Goal: Task Accomplishment & Management: Complete application form

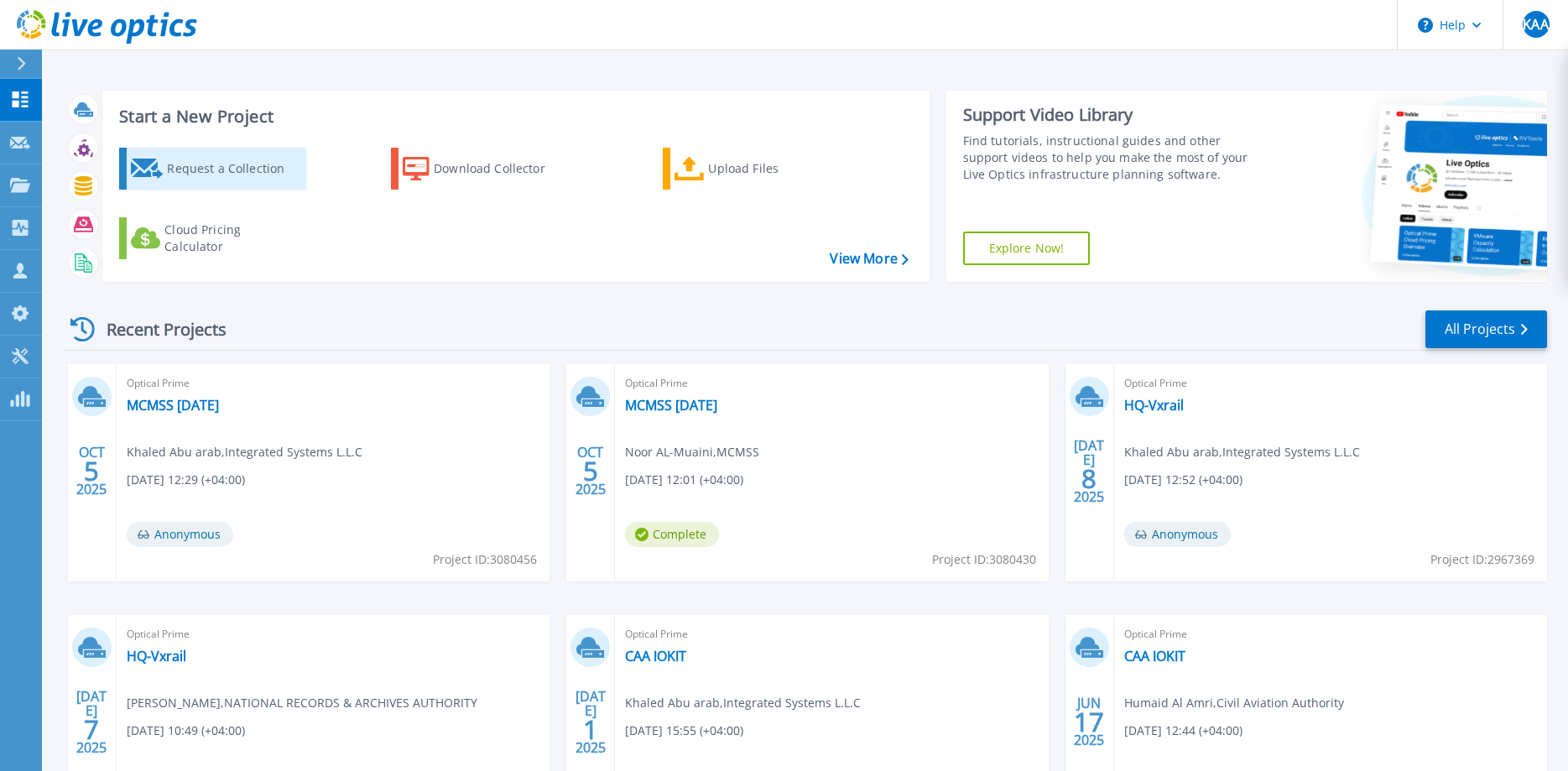
click at [245, 166] on div "Request a Collection" at bounding box center [234, 168] width 134 height 33
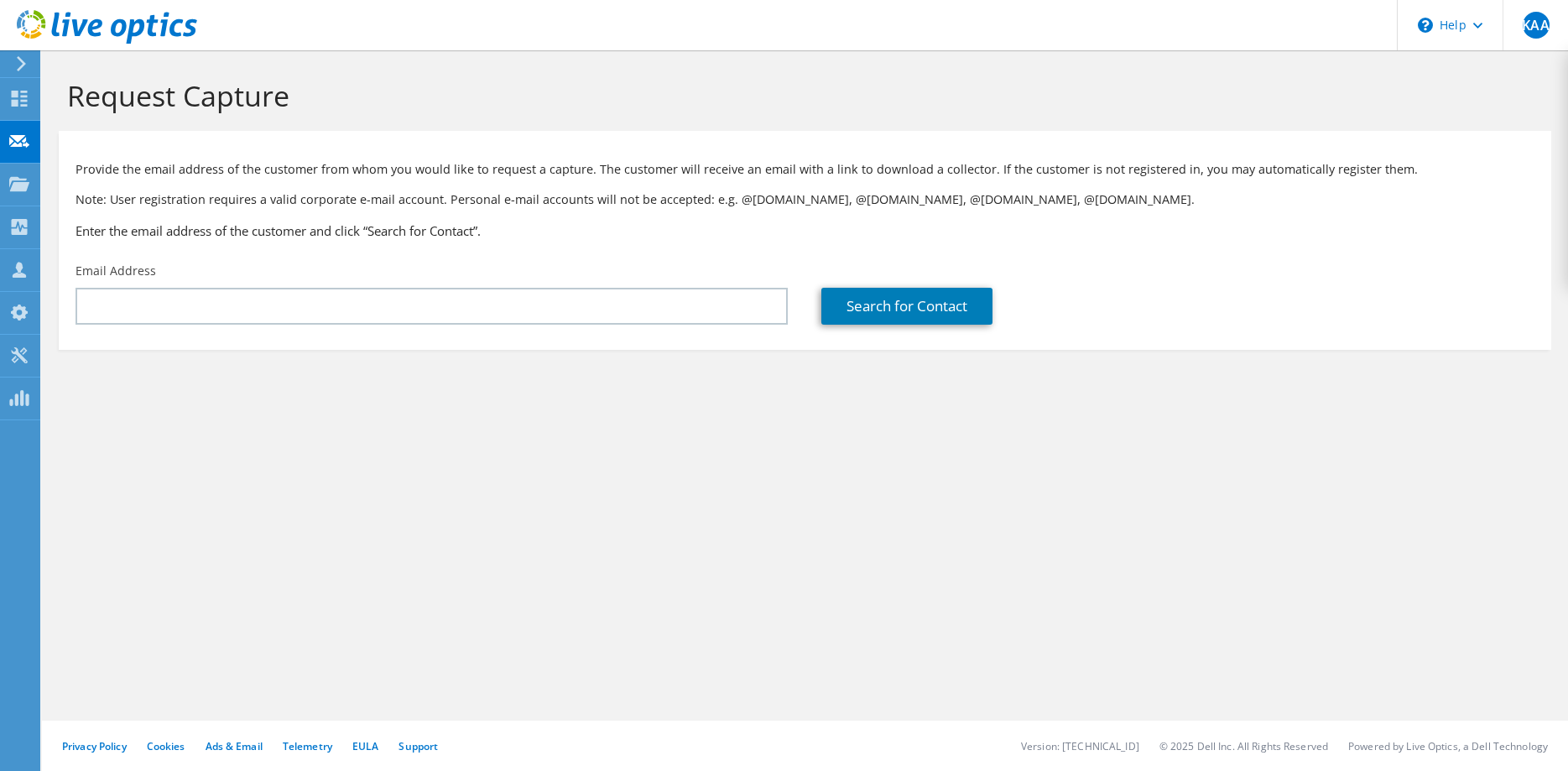
click at [218, 307] on input "text" at bounding box center [432, 306] width 712 height 37
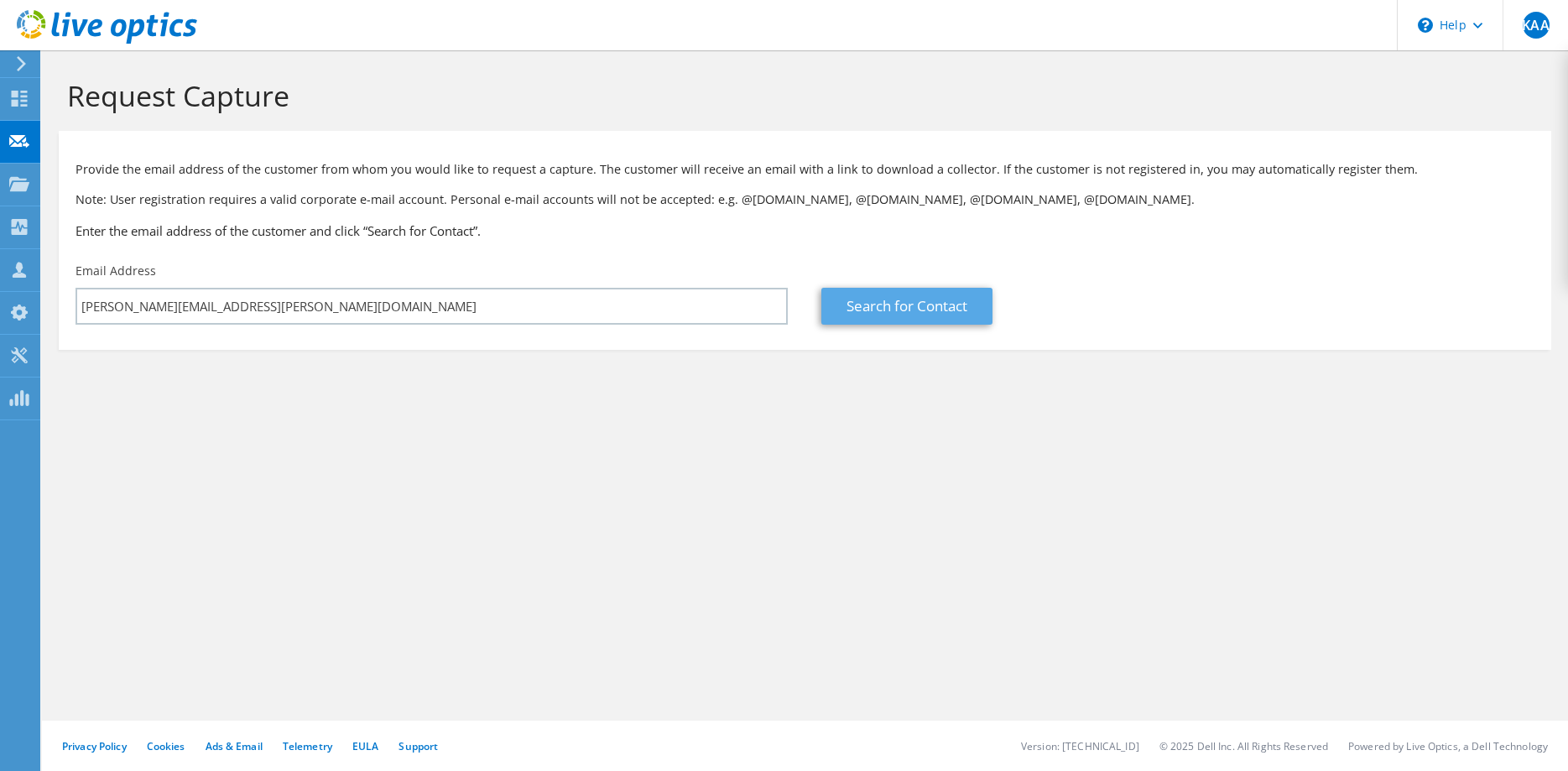
type input "[PERSON_NAME][EMAIL_ADDRESS][PERSON_NAME][DOMAIN_NAME]"
click at [875, 310] on link "Search for Contact" at bounding box center [906, 306] width 171 height 37
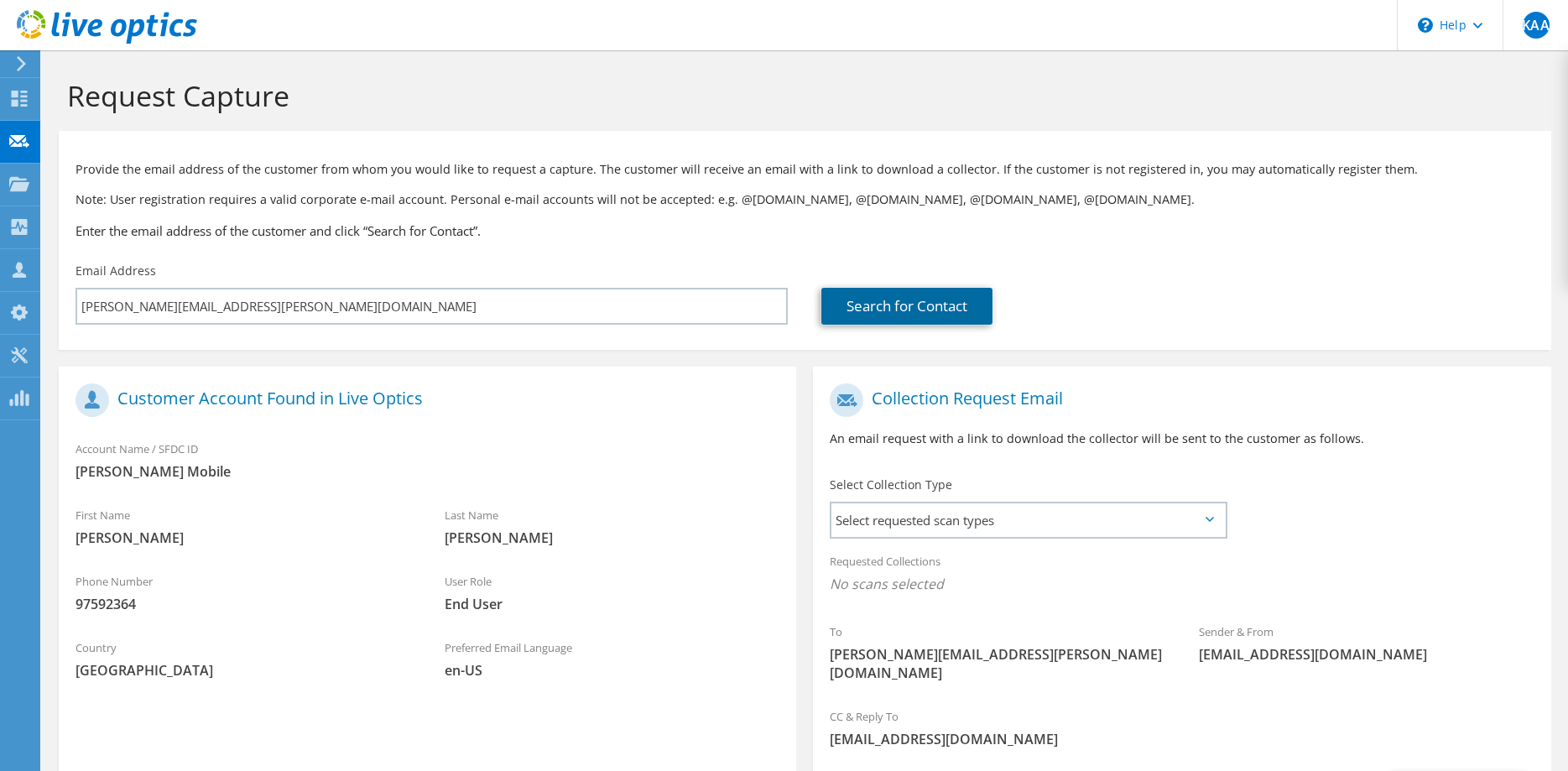
scroll to position [147, 0]
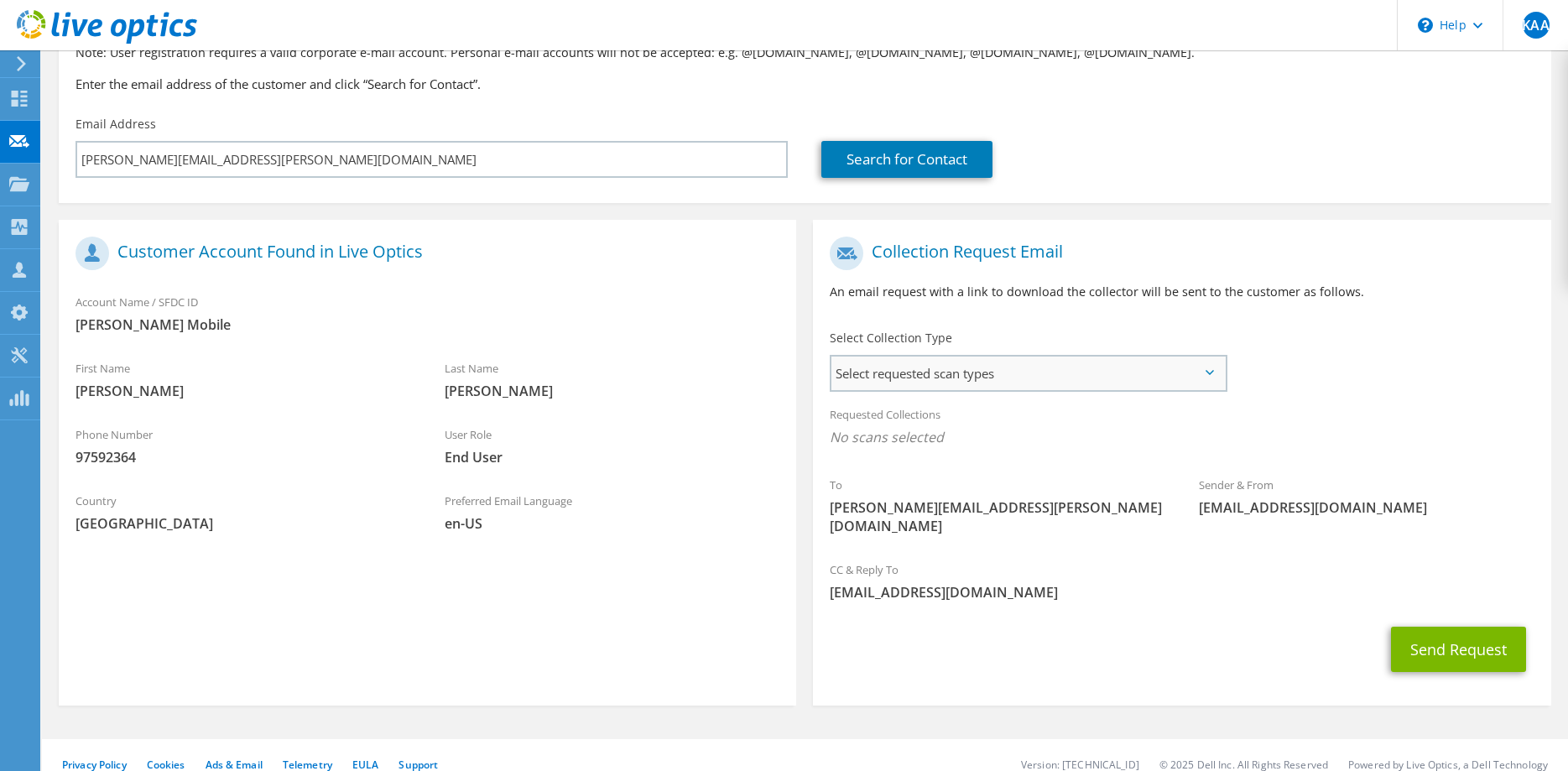
click at [961, 374] on span "Select requested scan types" at bounding box center [1028, 373] width 393 height 33
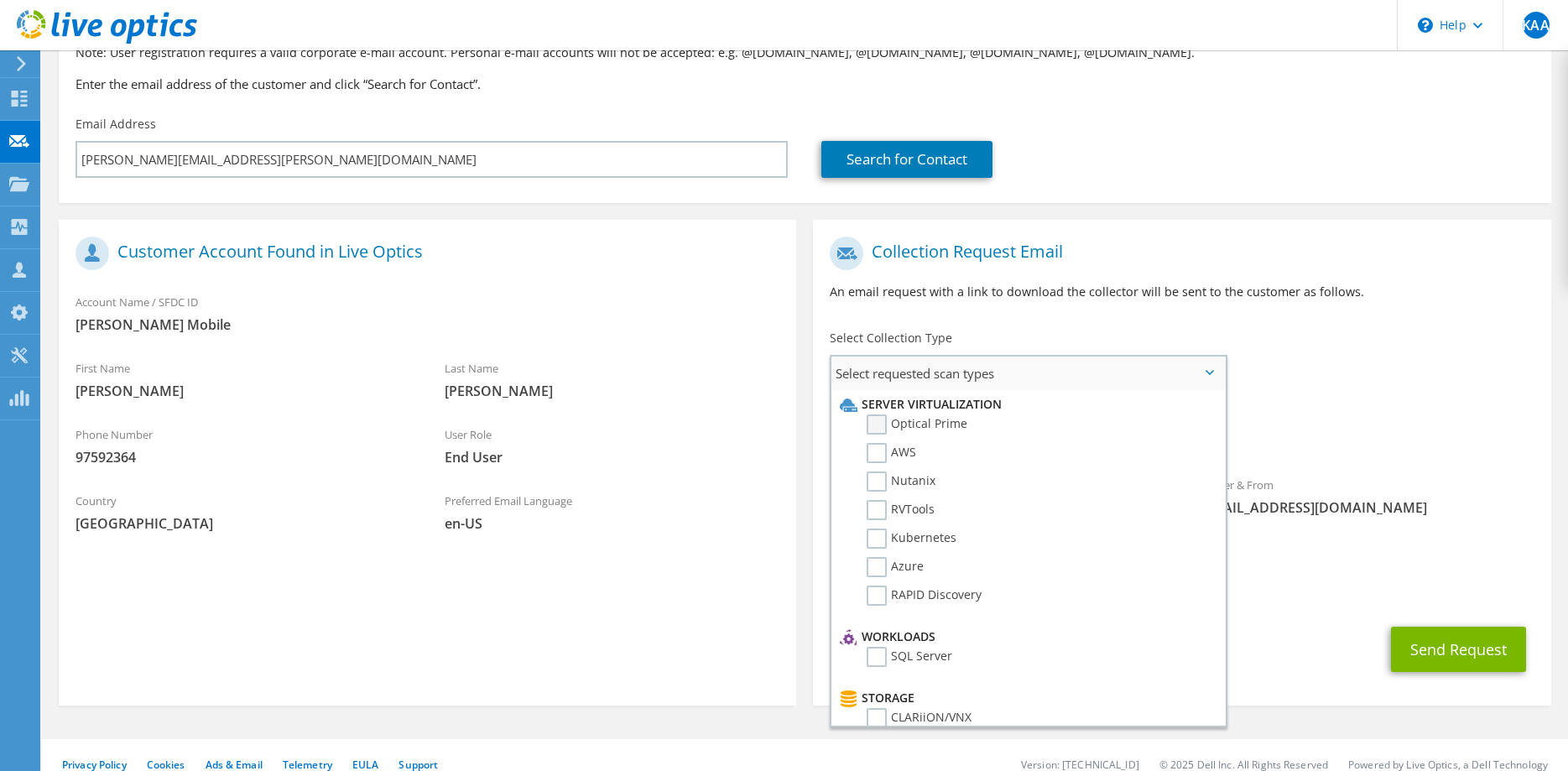
click at [875, 428] on label "Optical Prime" at bounding box center [917, 424] width 100 height 20
click at [0, 0] on input "Optical Prime" at bounding box center [0, 0] width 0 height 0
click at [879, 508] on label "RVTools" at bounding box center [900, 510] width 68 height 20
click at [0, 0] on input "RVTools" at bounding box center [0, 0] width 0 height 0
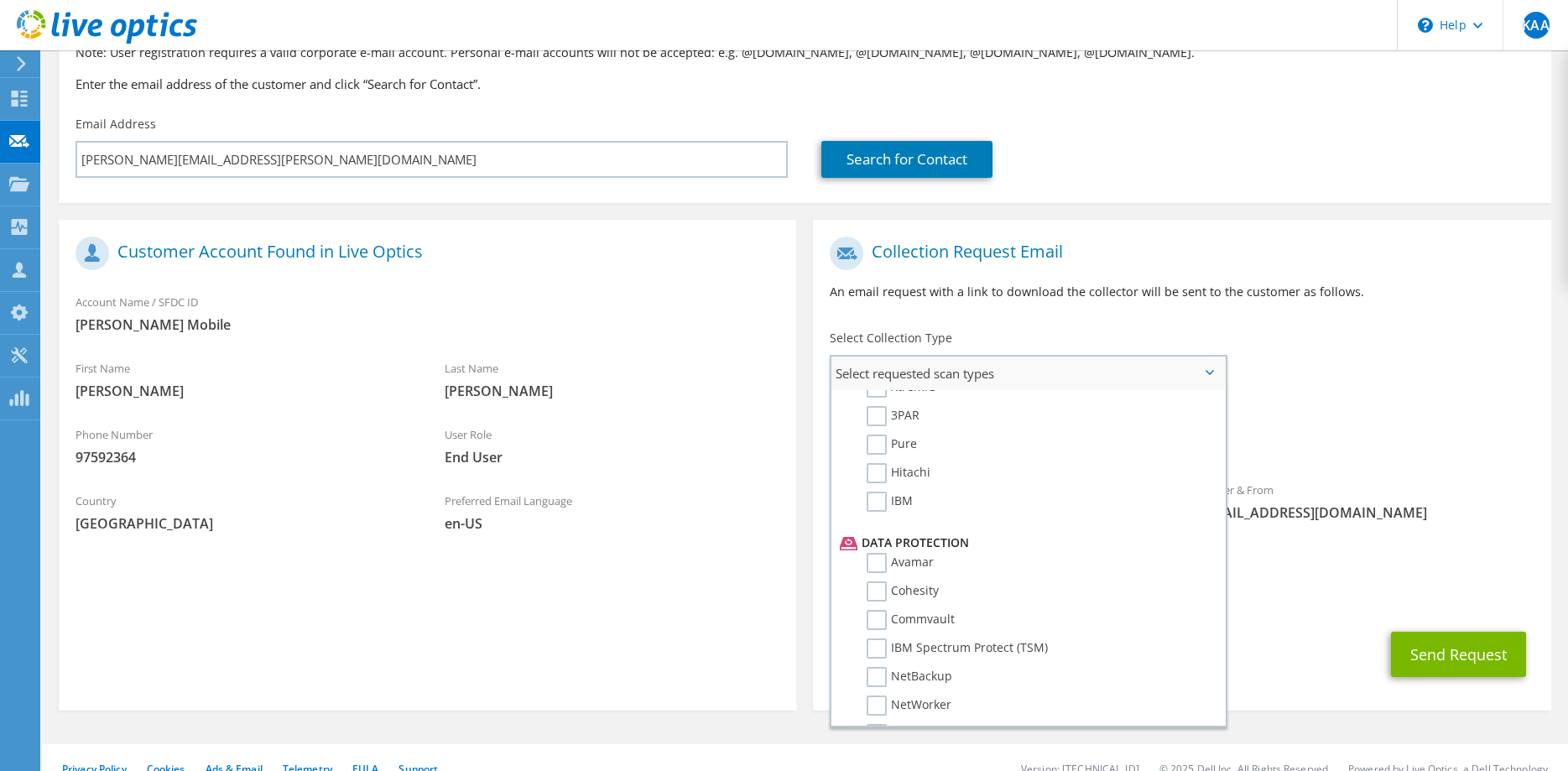
scroll to position [599, 0]
click at [879, 553] on label "Avamar" at bounding box center [900, 551] width 67 height 20
click at [0, 0] on input "Avamar" at bounding box center [0, 0] width 0 height 0
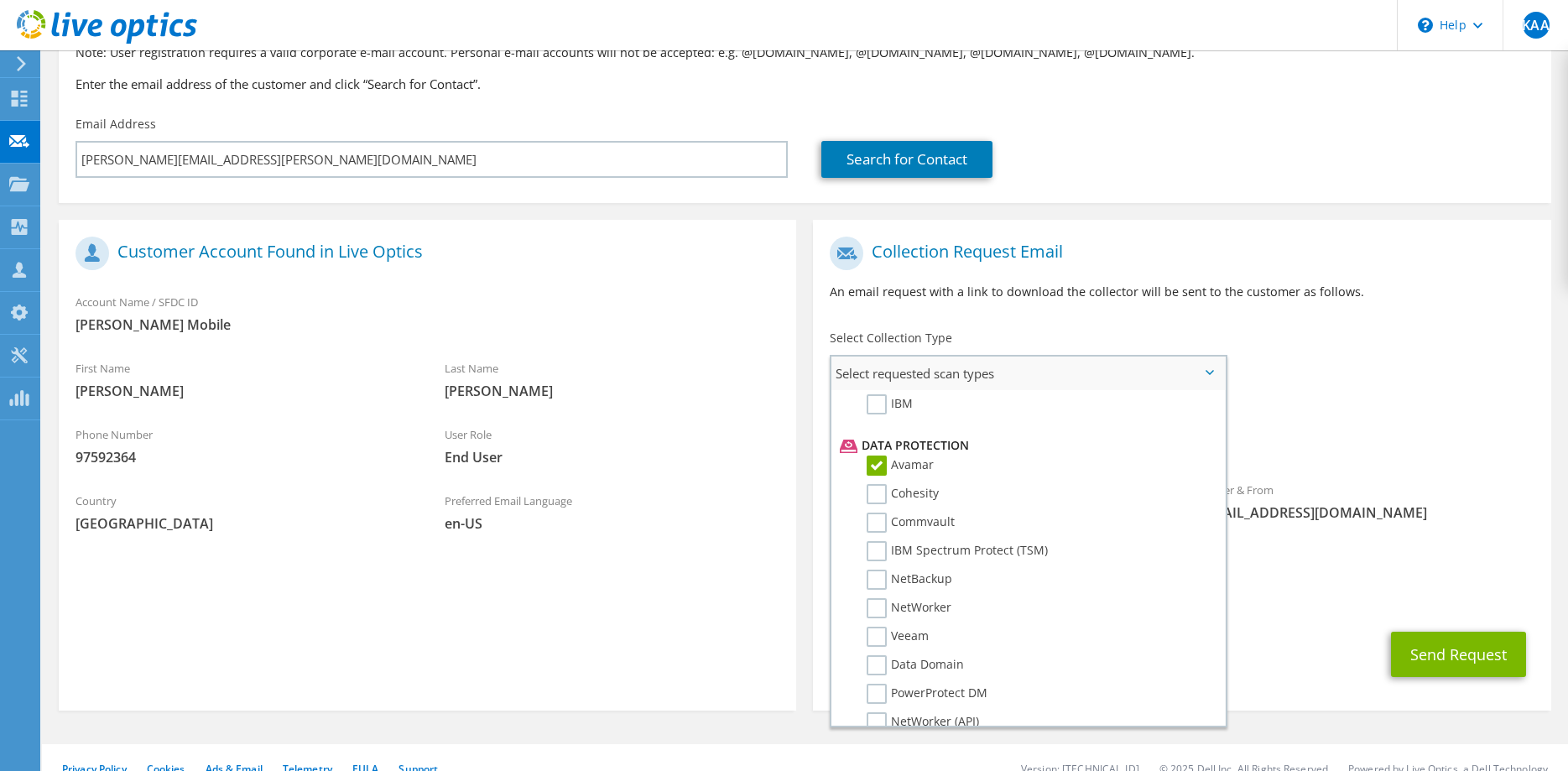
click at [877, 470] on label "Avamar" at bounding box center [900, 465] width 67 height 20
click at [0, 0] on input "Avamar" at bounding box center [0, 0] width 0 height 0
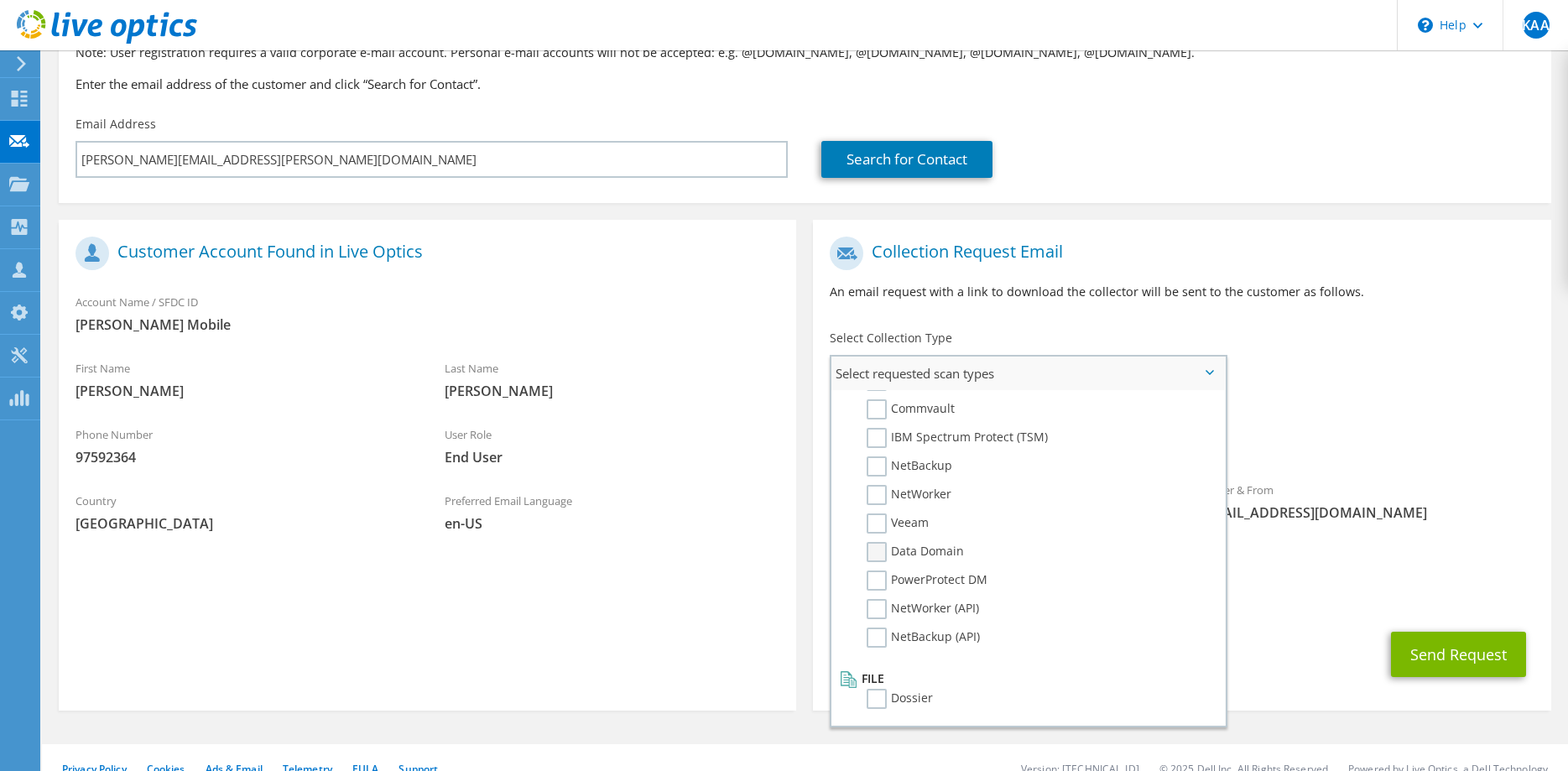
click at [875, 557] on label "Data Domain" at bounding box center [915, 552] width 97 height 20
click at [0, 0] on input "Data Domain" at bounding box center [0, 0] width 0 height 0
click at [875, 530] on label "Avamar" at bounding box center [900, 523] width 67 height 20
click at [0, 0] on input "Avamar" at bounding box center [0, 0] width 0 height 0
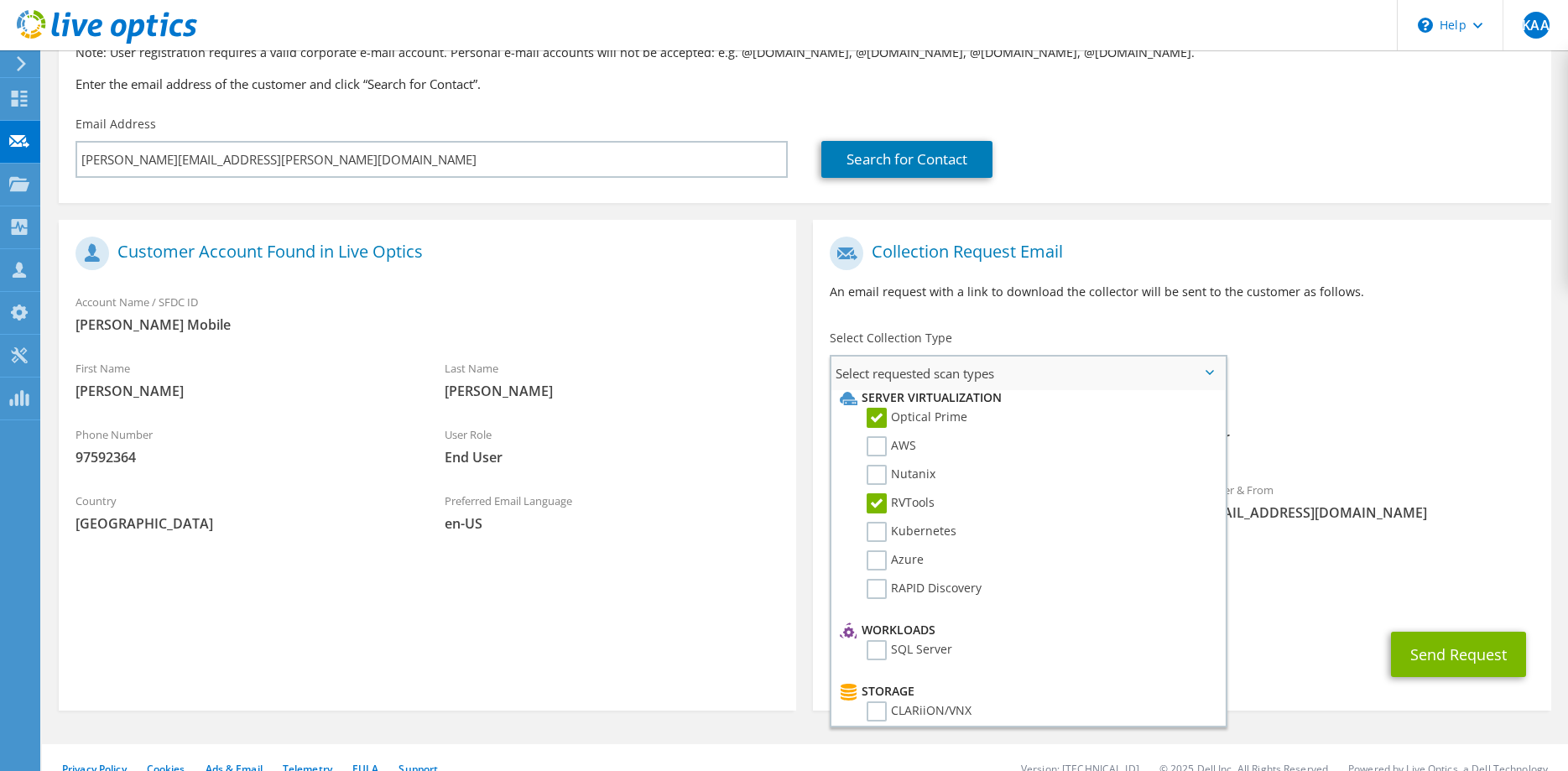
scroll to position [0, 0]
click at [1317, 600] on div "CC & Reply To [EMAIL_ADDRESS][DOMAIN_NAME]" at bounding box center [1181, 590] width 737 height 66
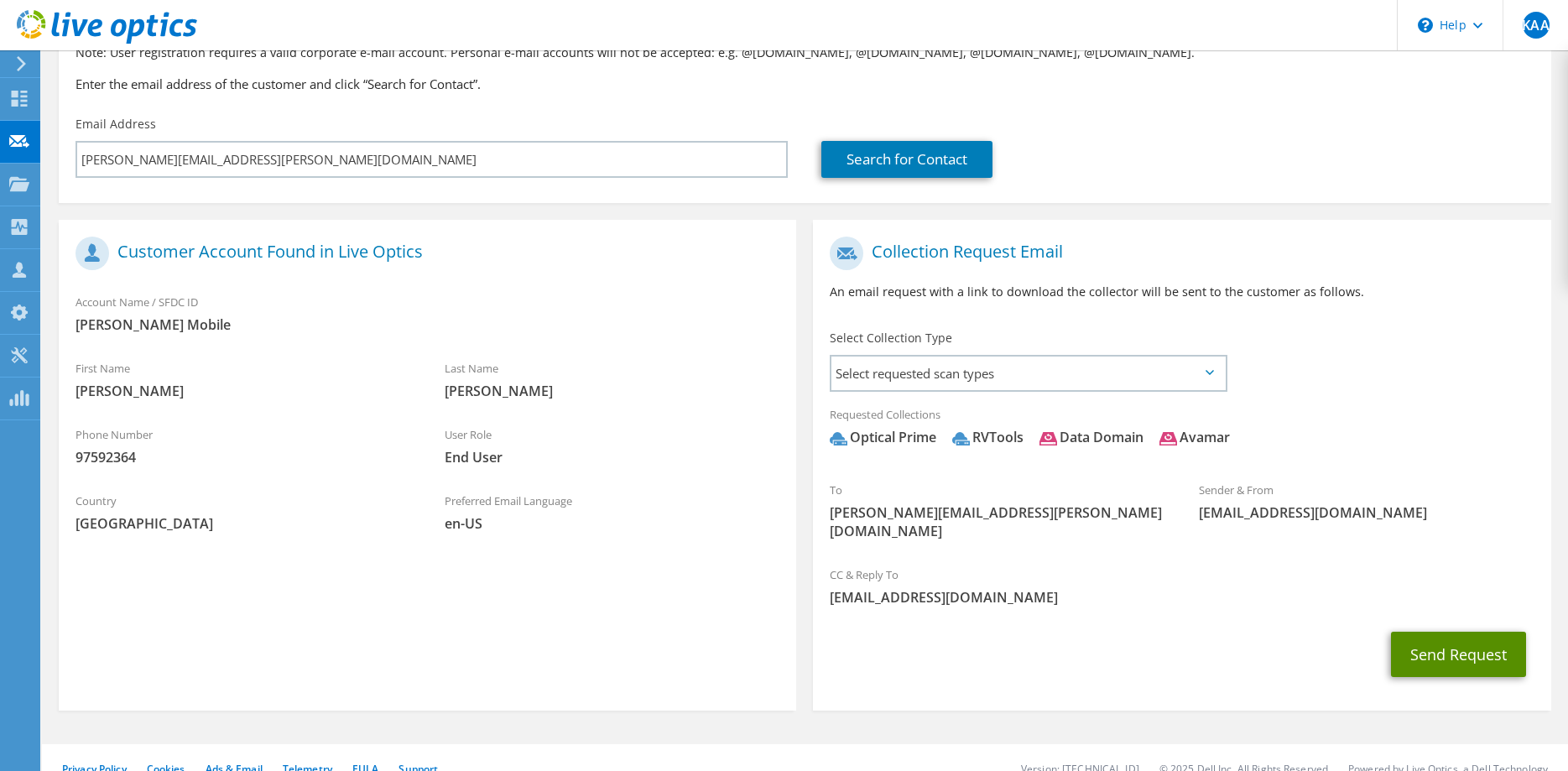
click at [1506, 632] on button "Send Request" at bounding box center [1458, 654] width 135 height 46
